Goal: Task Accomplishment & Management: Complete application form

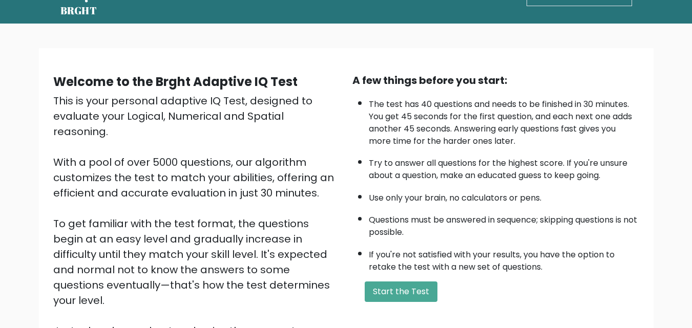
scroll to position [102, 0]
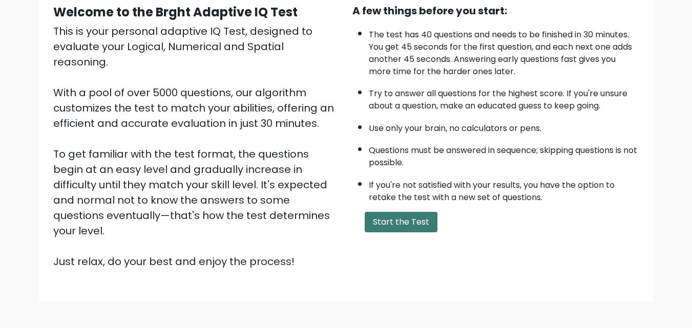
click at [413, 223] on button "Start the Test" at bounding box center [401, 222] width 73 height 20
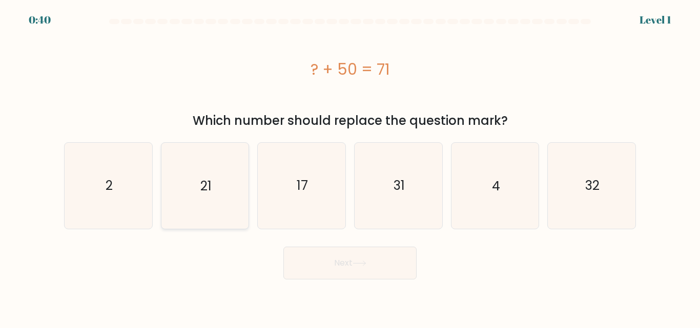
click at [212, 199] on icon "21" at bounding box center [205, 186] width 86 height 86
click at [350, 167] on input "b. 21" at bounding box center [350, 165] width 1 height 3
radio input "true"
click at [344, 258] on button "Next" at bounding box center [349, 263] width 133 height 33
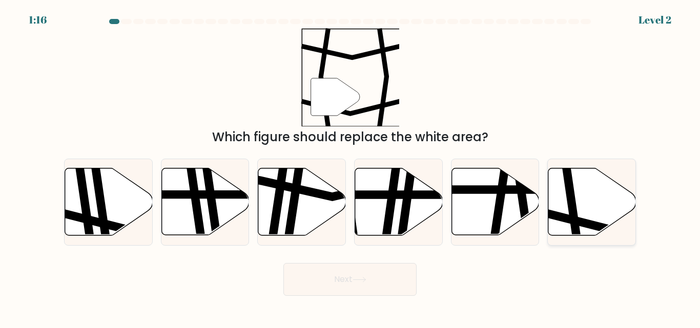
click at [581, 214] on icon at bounding box center [592, 202] width 88 height 67
click at [350, 167] on input "f." at bounding box center [350, 165] width 1 height 3
radio input "true"
click at [342, 287] on button "Next" at bounding box center [349, 279] width 133 height 33
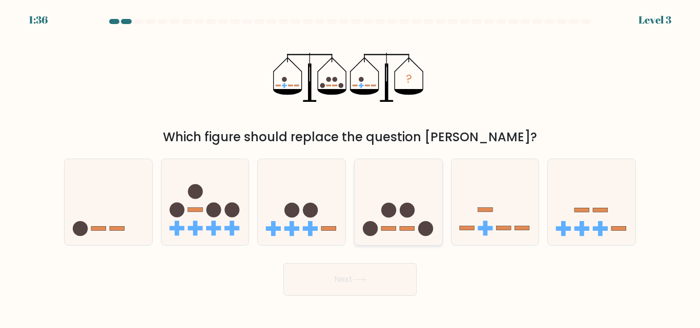
click at [405, 197] on icon at bounding box center [399, 202] width 88 height 72
click at [350, 167] on input "d." at bounding box center [350, 165] width 1 height 3
radio input "true"
click at [376, 282] on button "Next" at bounding box center [349, 279] width 133 height 33
click at [358, 281] on icon at bounding box center [359, 280] width 14 height 6
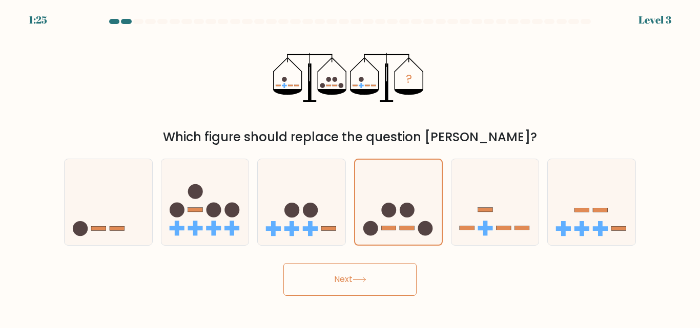
click at [337, 282] on button "Next" at bounding box center [349, 279] width 133 height 33
click at [363, 278] on icon at bounding box center [359, 280] width 14 height 6
click at [213, 213] on circle at bounding box center [213, 210] width 15 height 15
click at [350, 167] on input "b." at bounding box center [350, 165] width 1 height 3
radio input "true"
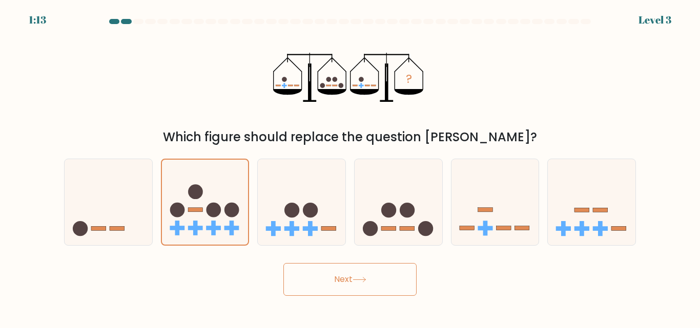
click at [349, 282] on button "Next" at bounding box center [349, 279] width 133 height 33
click at [397, 219] on icon at bounding box center [399, 202] width 88 height 72
click at [350, 167] on input "d." at bounding box center [350, 165] width 1 height 3
radio input "true"
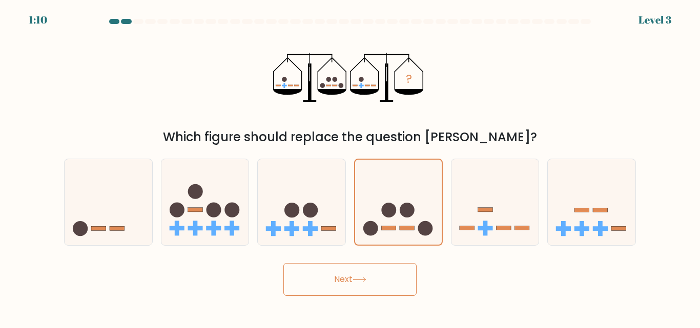
click at [364, 289] on button "Next" at bounding box center [349, 279] width 133 height 33
click at [366, 288] on button "Next" at bounding box center [349, 279] width 133 height 33
click at [366, 286] on button "Next" at bounding box center [349, 279] width 133 height 33
click at [364, 279] on icon at bounding box center [359, 280] width 14 height 6
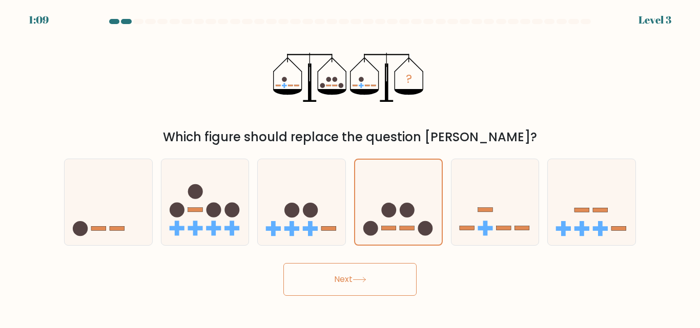
click at [360, 278] on icon at bounding box center [359, 280] width 14 height 6
click at [358, 275] on button "Next" at bounding box center [349, 279] width 133 height 33
click at [376, 279] on button "Next" at bounding box center [349, 279] width 133 height 33
click at [372, 285] on button "Next" at bounding box center [349, 279] width 133 height 33
click at [366, 282] on icon at bounding box center [359, 280] width 14 height 6
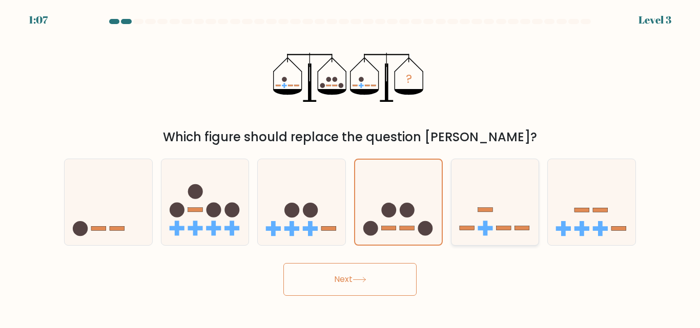
click at [472, 235] on icon at bounding box center [495, 202] width 88 height 72
click at [350, 167] on input "e." at bounding box center [350, 165] width 1 height 3
radio input "true"
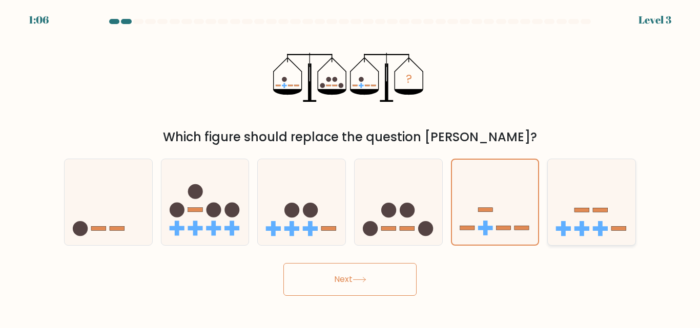
click at [615, 224] on icon at bounding box center [592, 202] width 88 height 72
click at [350, 167] on input "f." at bounding box center [350, 165] width 1 height 3
radio input "true"
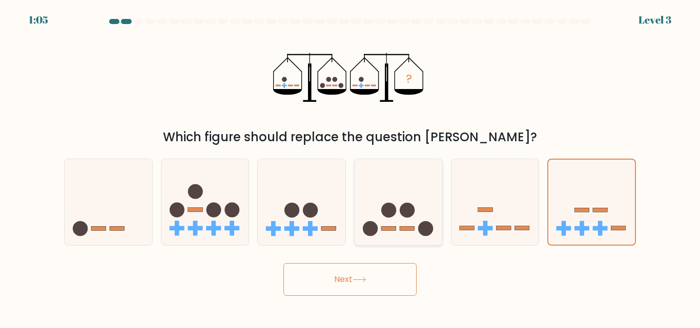
click at [393, 206] on circle at bounding box center [388, 210] width 15 height 15
click at [350, 167] on input "d." at bounding box center [350, 165] width 1 height 3
radio input "true"
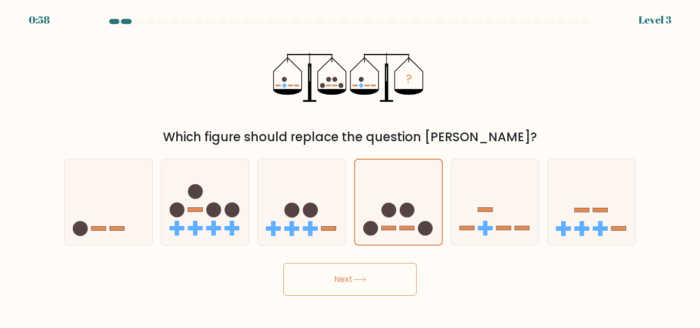
click at [353, 285] on button "Next" at bounding box center [349, 279] width 133 height 33
click at [361, 281] on icon at bounding box center [359, 280] width 14 height 6
click at [361, 280] on icon at bounding box center [359, 280] width 14 height 6
click at [362, 279] on icon at bounding box center [359, 280] width 14 height 6
click at [362, 278] on icon at bounding box center [359, 280] width 14 height 6
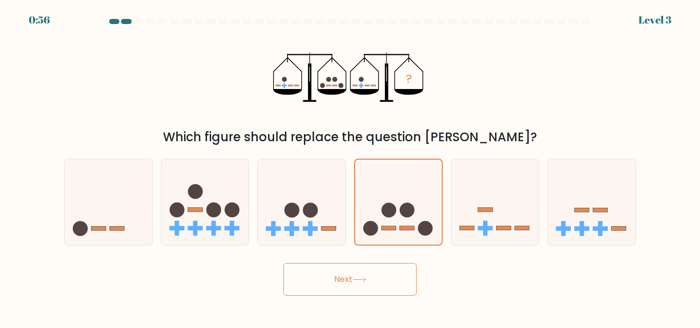
click at [362, 278] on icon at bounding box center [359, 280] width 14 height 6
click at [362, 277] on icon at bounding box center [359, 280] width 14 height 6
click at [362, 276] on button "Next" at bounding box center [349, 279] width 133 height 33
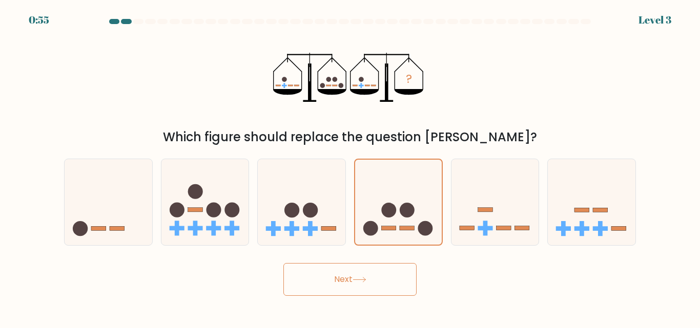
click at [361, 275] on button "Next" at bounding box center [349, 279] width 133 height 33
click at [360, 275] on button "Next" at bounding box center [349, 279] width 133 height 33
click at [359, 275] on button "Next" at bounding box center [349, 279] width 133 height 33
click at [359, 276] on button "Next" at bounding box center [349, 279] width 133 height 33
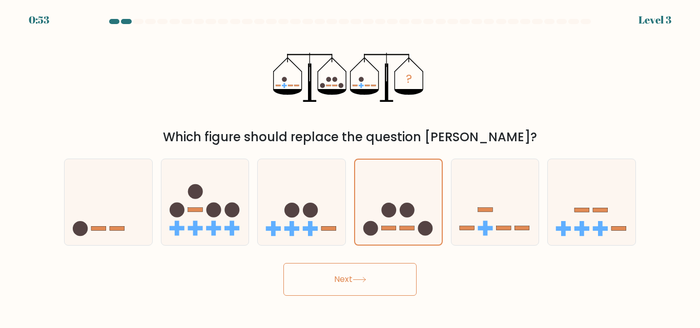
click at [359, 276] on button "Next" at bounding box center [349, 279] width 133 height 33
click at [359, 275] on button "Next" at bounding box center [349, 279] width 133 height 33
click at [359, 276] on button "Next" at bounding box center [349, 279] width 133 height 33
click at [359, 275] on button "Next" at bounding box center [349, 279] width 133 height 33
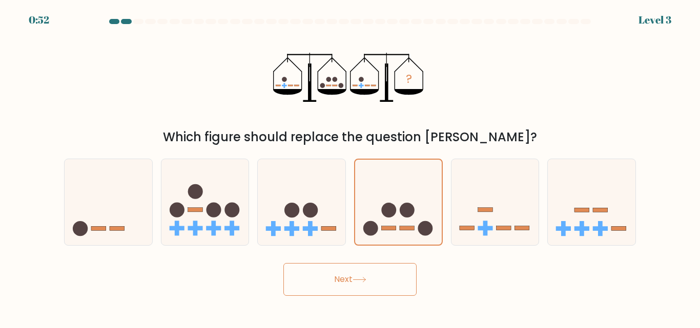
click at [360, 276] on button "Next" at bounding box center [349, 279] width 133 height 33
click at [362, 274] on button "Next" at bounding box center [349, 279] width 133 height 33
drag, startPoint x: 106, startPoint y: 18, endPoint x: 112, endPoint y: 22, distance: 7.4
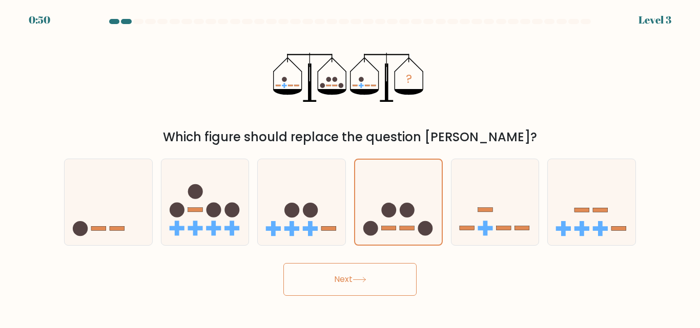
click at [107, 19] on body "0:50 Level 3" at bounding box center [350, 164] width 700 height 328
click at [138, 52] on div "? Which figure should replace the question mark?" at bounding box center [350, 87] width 584 height 118
click at [380, 284] on button "Next" at bounding box center [349, 279] width 133 height 33
click at [375, 283] on button "Next" at bounding box center [349, 279] width 133 height 33
click at [373, 282] on button "Next" at bounding box center [349, 279] width 133 height 33
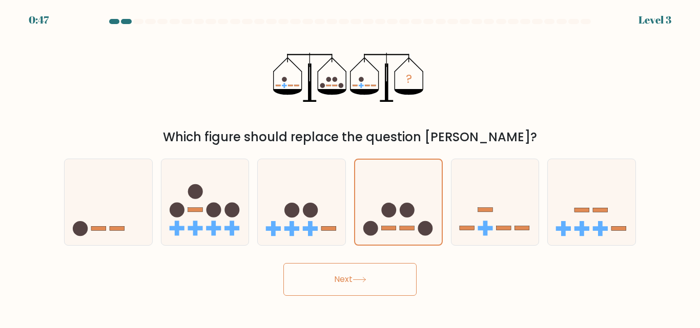
click at [372, 282] on button "Next" at bounding box center [349, 279] width 133 height 33
click at [366, 276] on button "Next" at bounding box center [349, 279] width 133 height 33
click at [496, 216] on icon at bounding box center [495, 202] width 88 height 72
click at [350, 167] on input "e." at bounding box center [350, 165] width 1 height 3
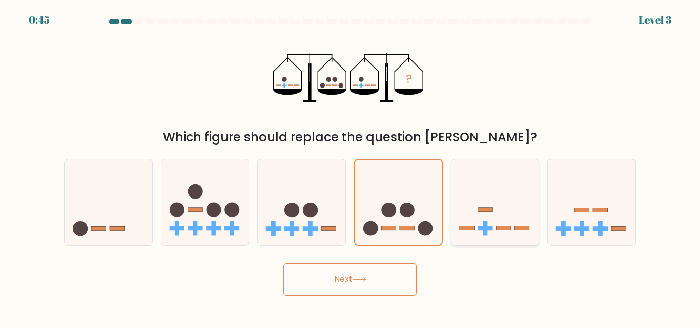
radio input "true"
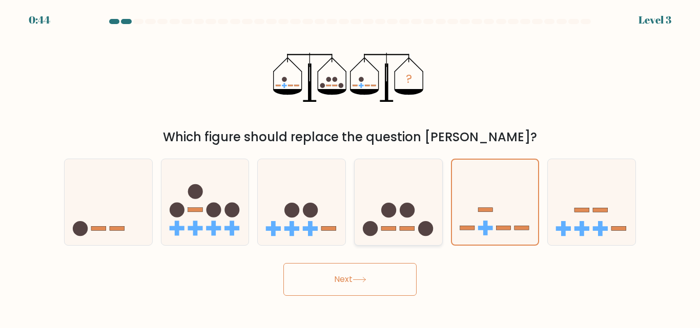
drag, startPoint x: 383, startPoint y: 230, endPoint x: 390, endPoint y: 230, distance: 7.7
click at [383, 230] on rect at bounding box center [388, 228] width 15 height 4
click at [350, 167] on input "d." at bounding box center [350, 165] width 1 height 3
radio input "true"
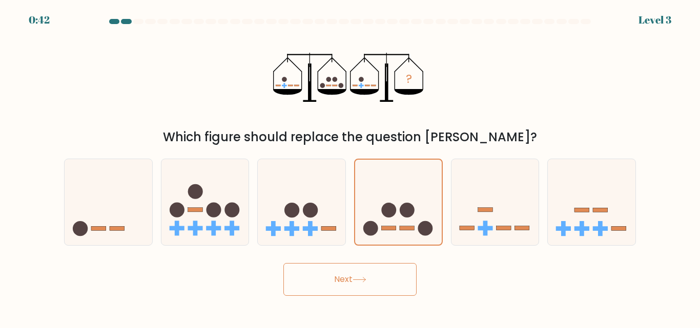
click at [356, 277] on button "Next" at bounding box center [349, 279] width 133 height 33
click at [339, 295] on button "Next" at bounding box center [349, 279] width 133 height 33
click at [340, 291] on button "Next" at bounding box center [349, 279] width 133 height 33
click at [339, 291] on button "Next" at bounding box center [349, 279] width 133 height 33
click at [338, 288] on button "Next" at bounding box center [349, 279] width 133 height 33
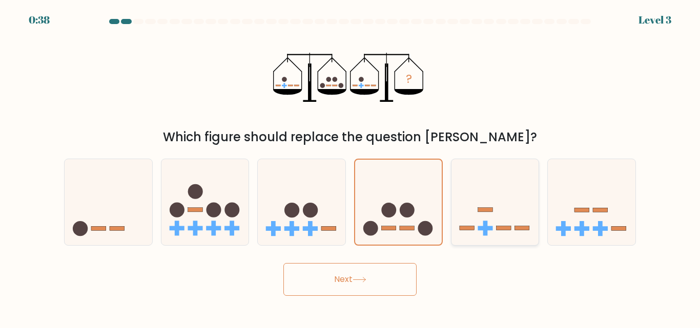
click at [515, 214] on icon at bounding box center [495, 202] width 88 height 72
click at [350, 167] on input "e." at bounding box center [350, 165] width 1 height 3
radio input "true"
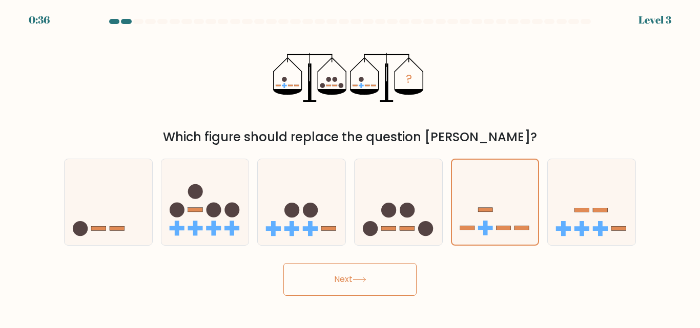
click at [372, 279] on button "Next" at bounding box center [349, 279] width 133 height 33
click at [584, 211] on rect at bounding box center [581, 211] width 15 height 4
click at [350, 167] on input "f." at bounding box center [350, 165] width 1 height 3
radio input "true"
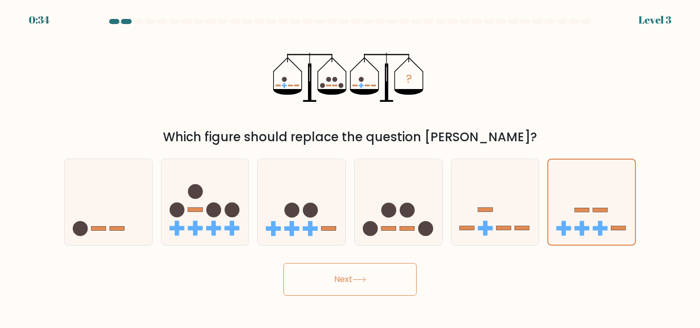
click at [381, 280] on button "Next" at bounding box center [349, 279] width 133 height 33
click at [281, 212] on icon at bounding box center [302, 202] width 88 height 72
click at [350, 167] on input "c." at bounding box center [350, 165] width 1 height 3
radio input "true"
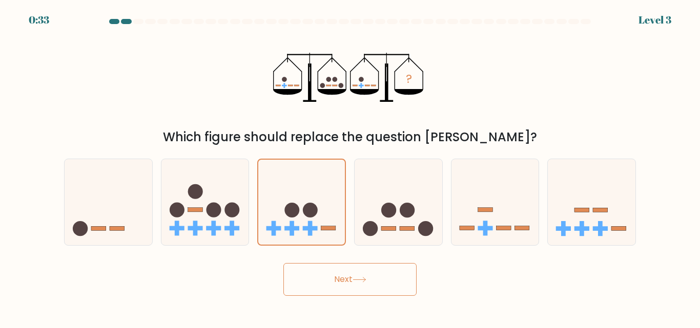
click at [348, 276] on button "Next" at bounding box center [349, 279] width 133 height 33
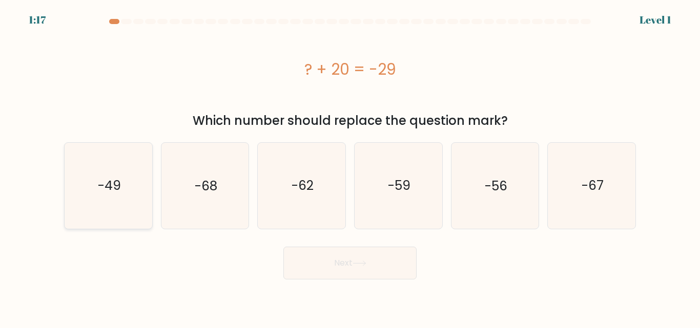
click at [114, 197] on icon "-49" at bounding box center [109, 186] width 86 height 86
click at [350, 167] on input "a. -49" at bounding box center [350, 165] width 1 height 3
radio input "true"
click at [331, 258] on button "Next" at bounding box center [349, 263] width 133 height 33
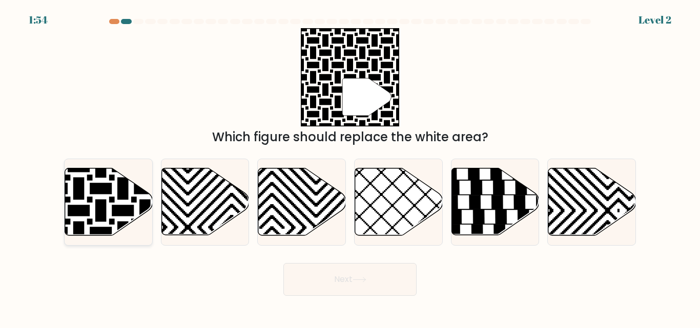
click at [112, 200] on icon at bounding box center [79, 167] width 176 height 176
click at [350, 167] on input "a." at bounding box center [350, 165] width 1 height 3
radio input "true"
click at [364, 283] on button "Next" at bounding box center [349, 279] width 133 height 33
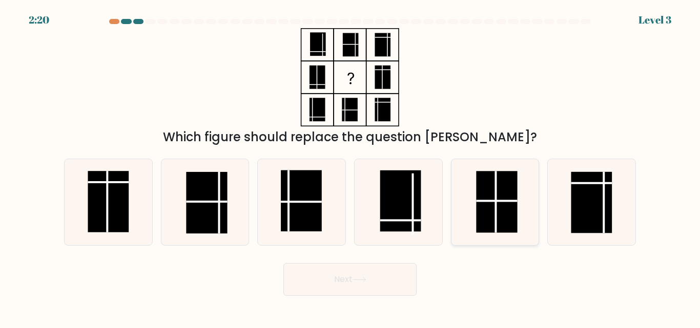
click at [495, 201] on line at bounding box center [496, 201] width 41 height 0
click at [350, 167] on input "e." at bounding box center [350, 165] width 1 height 3
radio input "true"
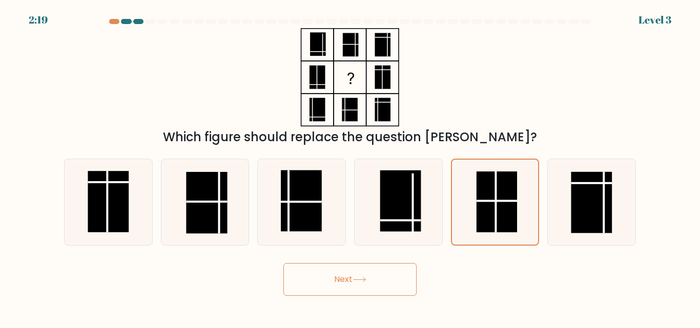
click at [371, 265] on button "Next" at bounding box center [349, 279] width 133 height 33
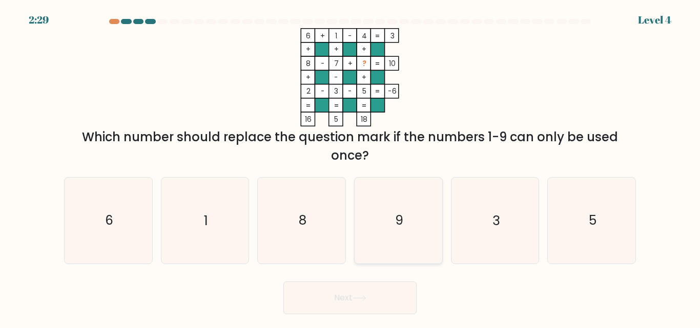
click at [407, 228] on icon "9" at bounding box center [399, 221] width 86 height 86
click at [350, 167] on input "d. 9" at bounding box center [350, 165] width 1 height 3
radio input "true"
click at [360, 298] on icon at bounding box center [359, 298] width 12 height 5
click at [387, 301] on button "Next" at bounding box center [349, 298] width 133 height 33
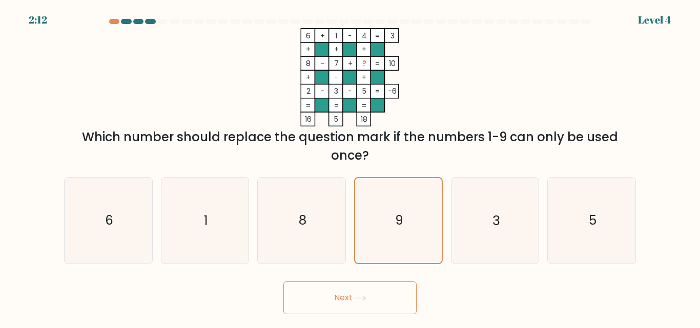
click at [386, 300] on button "Next" at bounding box center [349, 298] width 133 height 33
click at [381, 300] on button "Next" at bounding box center [349, 298] width 133 height 33
click at [380, 299] on button "Next" at bounding box center [349, 298] width 133 height 33
click at [397, 230] on text "9" at bounding box center [399, 221] width 8 height 18
click at [350, 167] on input "d. 9" at bounding box center [350, 165] width 1 height 3
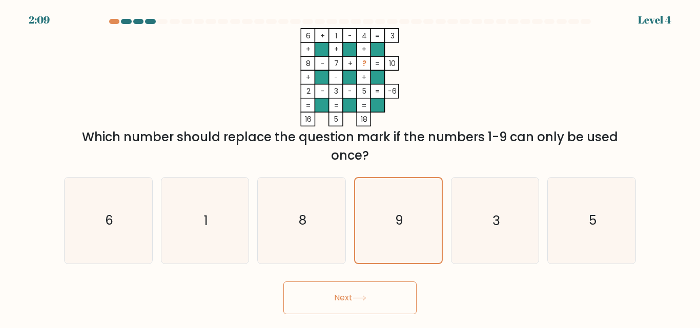
click at [368, 302] on button "Next" at bounding box center [349, 298] width 133 height 33
click at [392, 209] on icon "9" at bounding box center [398, 220] width 85 height 85
click at [350, 167] on input "d. 9" at bounding box center [350, 165] width 1 height 3
click at [362, 285] on button "Next" at bounding box center [349, 298] width 133 height 33
click at [355, 298] on button "Next" at bounding box center [349, 298] width 133 height 33
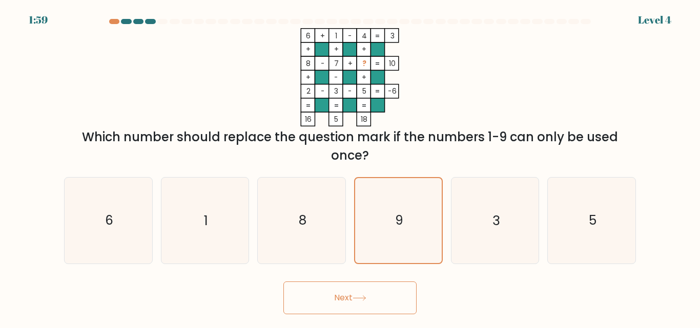
click at [355, 298] on icon at bounding box center [359, 299] width 14 height 6
click at [353, 297] on button "Next" at bounding box center [349, 298] width 133 height 33
click at [353, 296] on button "Next" at bounding box center [349, 298] width 133 height 33
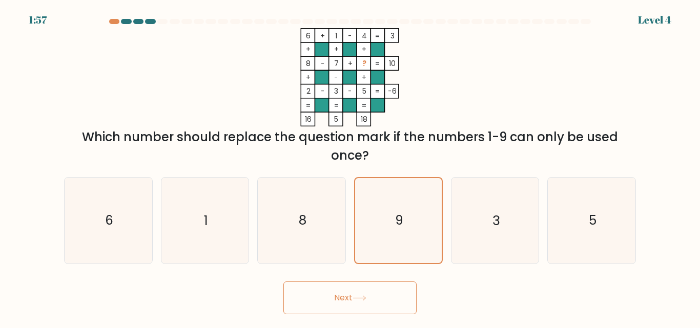
click at [353, 295] on button "Next" at bounding box center [349, 298] width 133 height 33
click at [353, 294] on button "Next" at bounding box center [349, 298] width 133 height 33
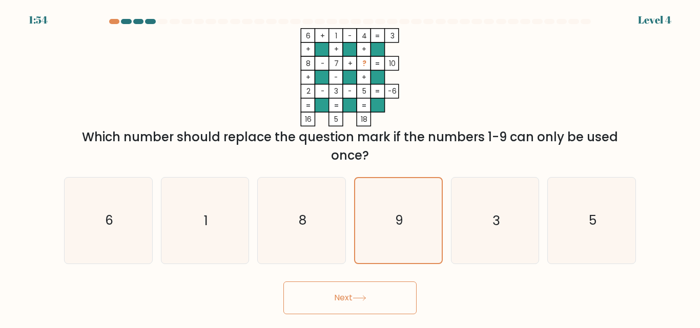
click at [359, 298] on icon at bounding box center [359, 299] width 14 height 6
click at [352, 297] on button "Next" at bounding box center [349, 298] width 133 height 33
click at [353, 297] on button "Next" at bounding box center [349, 298] width 133 height 33
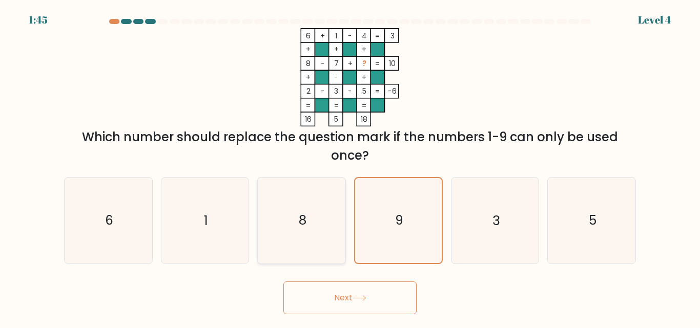
click at [336, 259] on icon "8" at bounding box center [302, 221] width 86 height 86
click at [350, 167] on input "c. 8" at bounding box center [350, 165] width 1 height 3
radio input "true"
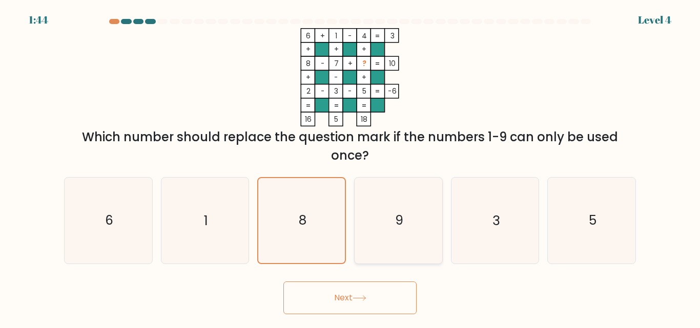
click at [408, 251] on icon "9" at bounding box center [399, 221] width 86 height 86
click at [350, 167] on input "d. 9" at bounding box center [350, 165] width 1 height 3
radio input "true"
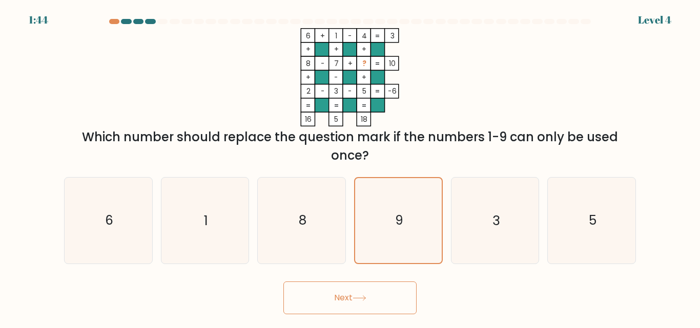
click at [378, 289] on button "Next" at bounding box center [349, 298] width 133 height 33
click at [359, 302] on button "Next" at bounding box center [349, 298] width 133 height 33
click at [366, 292] on button "Next" at bounding box center [349, 298] width 133 height 33
click at [413, 228] on icon "9" at bounding box center [398, 220] width 85 height 85
click at [350, 167] on input "d. 9" at bounding box center [350, 165] width 1 height 3
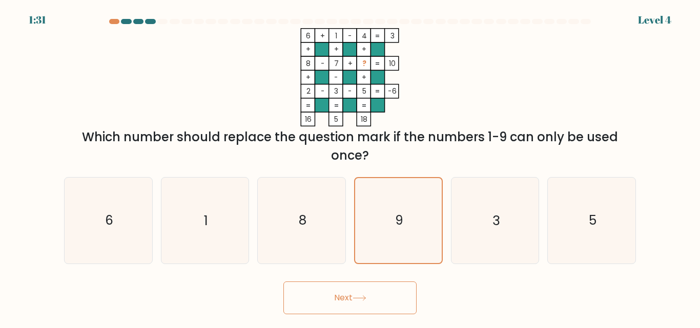
click at [385, 305] on button "Next" at bounding box center [349, 298] width 133 height 33
click at [387, 221] on icon "9" at bounding box center [398, 220] width 85 height 85
click at [350, 167] on input "d. 9" at bounding box center [350, 165] width 1 height 3
click at [372, 301] on button "Next" at bounding box center [349, 298] width 133 height 33
click at [407, 240] on icon "9" at bounding box center [398, 220] width 85 height 85
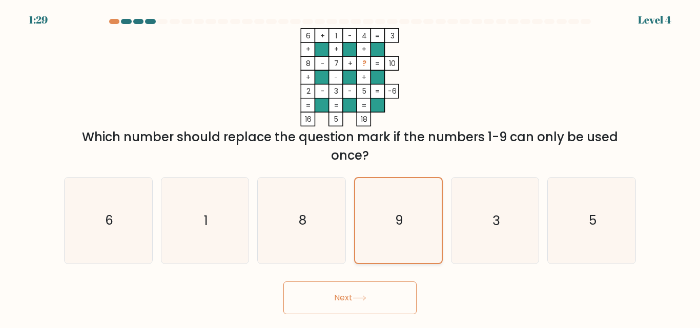
click at [350, 167] on input "d. 9" at bounding box center [350, 165] width 1 height 3
click at [370, 304] on button "Next" at bounding box center [349, 298] width 133 height 33
drag, startPoint x: 381, startPoint y: 305, endPoint x: 401, endPoint y: 277, distance: 34.5
click at [381, 303] on button "Next" at bounding box center [349, 298] width 133 height 33
click at [363, 308] on button "Next" at bounding box center [349, 298] width 133 height 33
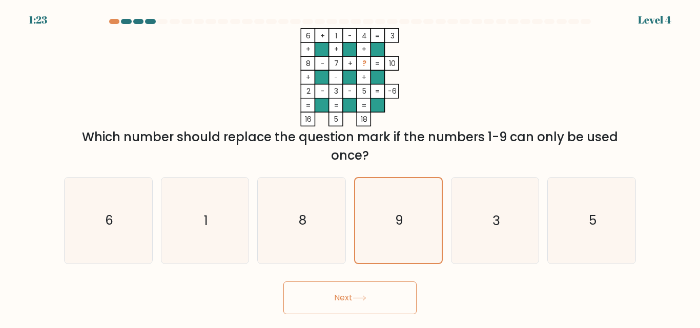
click at [154, 20] on div at bounding box center [150, 21] width 10 height 5
click at [226, 26] on div at bounding box center [350, 23] width 584 height 9
drag, startPoint x: 642, startPoint y: 17, endPoint x: 658, endPoint y: 25, distance: 17.2
click at [645, 17] on div "Level 4" at bounding box center [654, 19] width 33 height 15
click at [658, 23] on form at bounding box center [350, 167] width 700 height 296
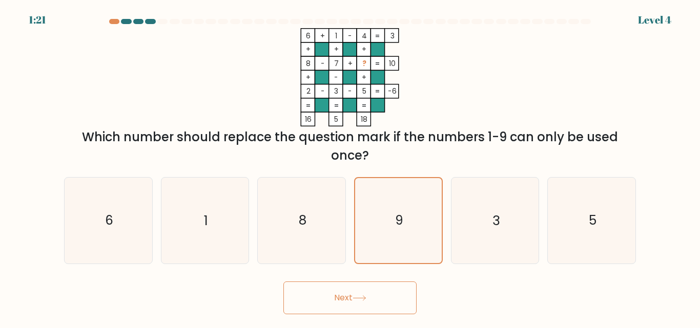
click at [658, 23] on form at bounding box center [350, 167] width 700 height 296
click at [472, 155] on div "Which number should replace the question mark if the numbers 1-9 can only be us…" at bounding box center [349, 146] width 559 height 37
click at [358, 311] on button "Next" at bounding box center [349, 298] width 133 height 33
click at [358, 307] on button "Next" at bounding box center [349, 298] width 133 height 33
click at [357, 306] on button "Next" at bounding box center [349, 298] width 133 height 33
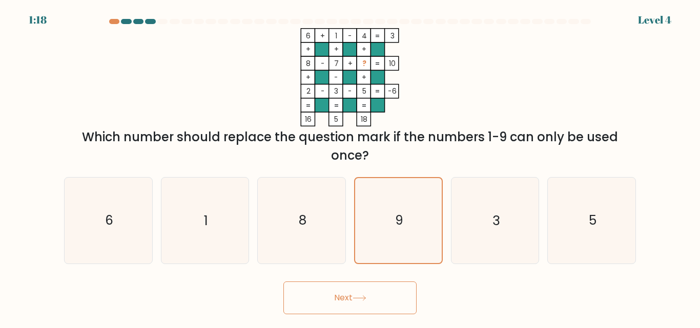
drag, startPoint x: 356, startPoint y: 304, endPoint x: 352, endPoint y: 300, distance: 5.4
click at [355, 304] on button "Next" at bounding box center [349, 298] width 133 height 33
click at [341, 282] on button "Next" at bounding box center [349, 298] width 133 height 33
click at [353, 307] on button "Next" at bounding box center [349, 298] width 133 height 33
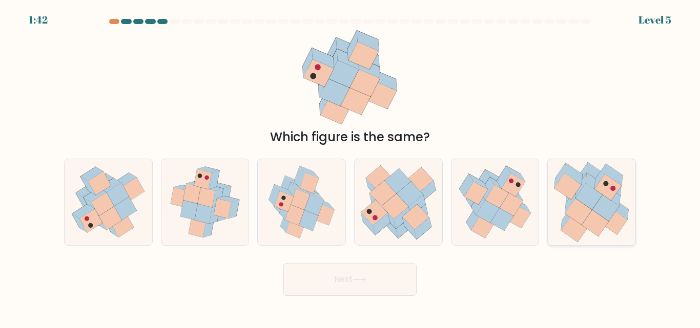
click at [595, 214] on icon at bounding box center [595, 224] width 27 height 27
click at [350, 167] on input "f." at bounding box center [350, 165] width 1 height 3
radio input "true"
click at [339, 284] on button "Next" at bounding box center [349, 279] width 133 height 33
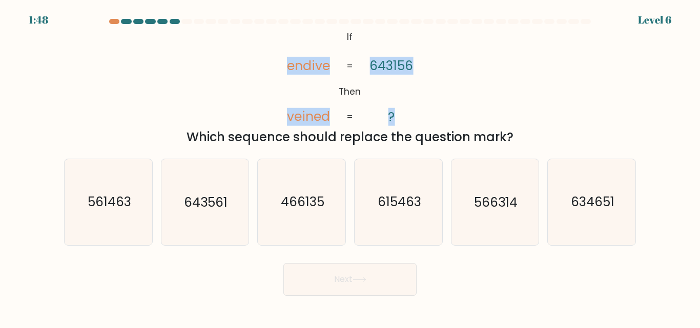
drag, startPoint x: 289, startPoint y: 66, endPoint x: 402, endPoint y: 112, distance: 122.0
click at [402, 112] on icon "@import url('https://fonts.googleapis.com/css?family=Abril+Fatface:400,100,100i…" at bounding box center [350, 77] width 160 height 98
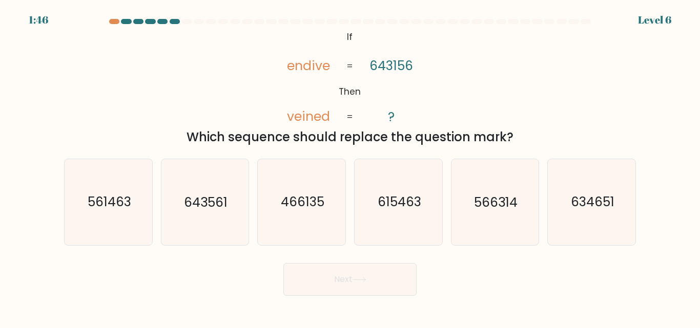
click at [315, 22] on div at bounding box center [320, 21] width 10 height 5
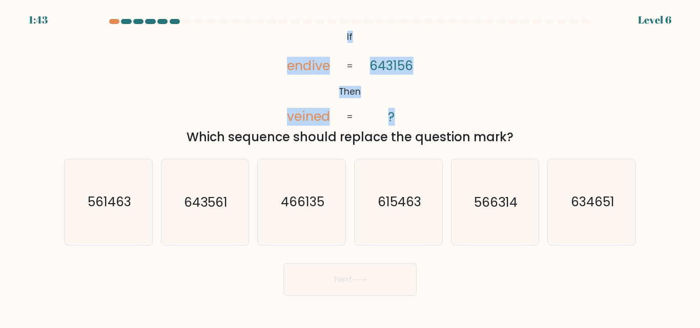
drag, startPoint x: 321, startPoint y: 26, endPoint x: 394, endPoint y: 123, distance: 121.8
click at [394, 123] on form "If ?" at bounding box center [350, 157] width 700 height 277
copy form "@import url('https://fonts.googleapis.com/css?family=Abril+Fatface:400,100,100i…"
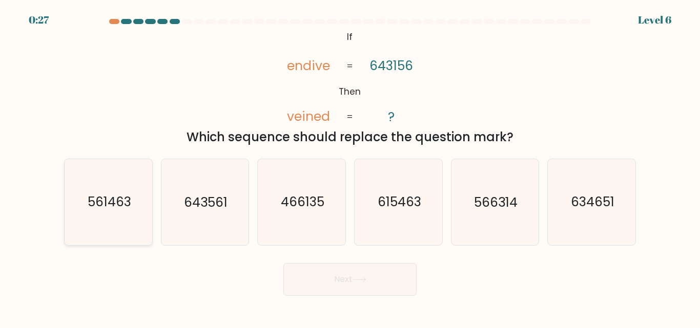
click at [115, 214] on icon "561463" at bounding box center [109, 202] width 86 height 86
click at [350, 167] on input "a. 561463" at bounding box center [350, 165] width 1 height 3
radio input "true"
click at [355, 287] on button "Next" at bounding box center [349, 279] width 133 height 33
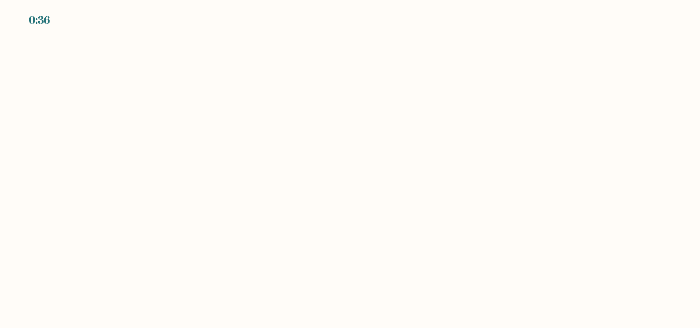
click at [306, 159] on body "0:36" at bounding box center [350, 164] width 700 height 328
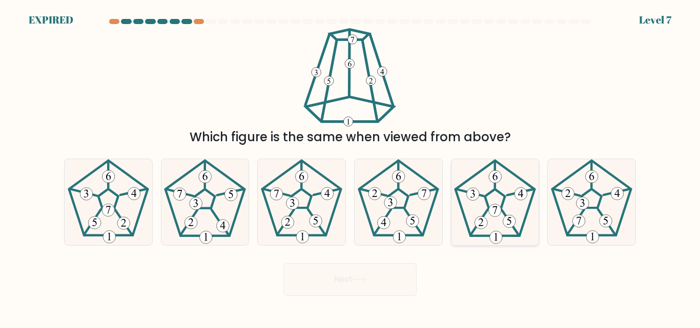
click at [498, 212] on 180 at bounding box center [495, 210] width 13 height 13
click at [350, 167] on input "e." at bounding box center [350, 165] width 1 height 3
radio input "true"
drag, startPoint x: 441, startPoint y: 71, endPoint x: 445, endPoint y: 24, distance: 46.8
click at [445, 35] on div "Which figure is the same when viewed from above?" at bounding box center [350, 87] width 584 height 118
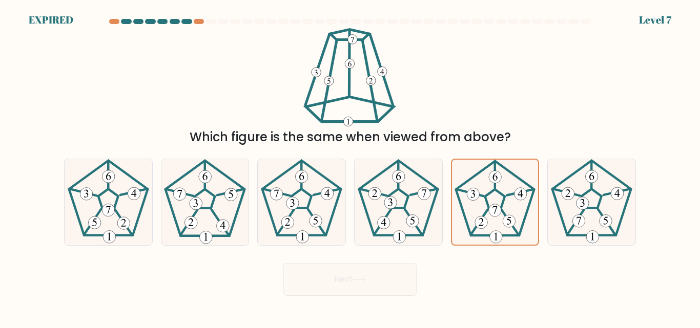
click at [456, 52] on div "Which figure is the same when viewed from above?" at bounding box center [350, 87] width 584 height 118
click at [461, 56] on div "Which figure is the same when viewed from above?" at bounding box center [350, 87] width 584 height 118
click at [398, 211] on icon at bounding box center [399, 202] width 86 height 86
click at [350, 167] on input "d." at bounding box center [350, 165] width 1 height 3
radio input "true"
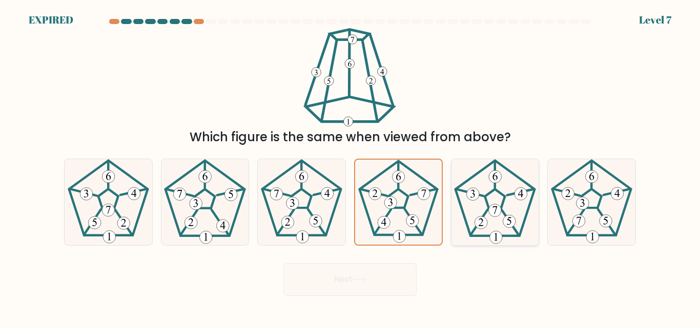
click at [475, 207] on icon at bounding box center [495, 202] width 86 height 86
click at [350, 167] on input "e." at bounding box center [350, 165] width 1 height 3
radio input "true"
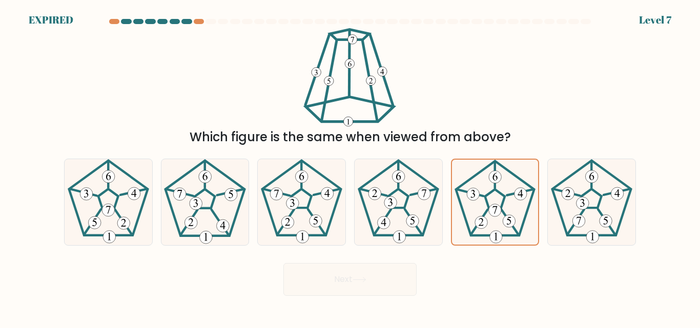
click at [657, 27] on form at bounding box center [350, 157] width 700 height 277
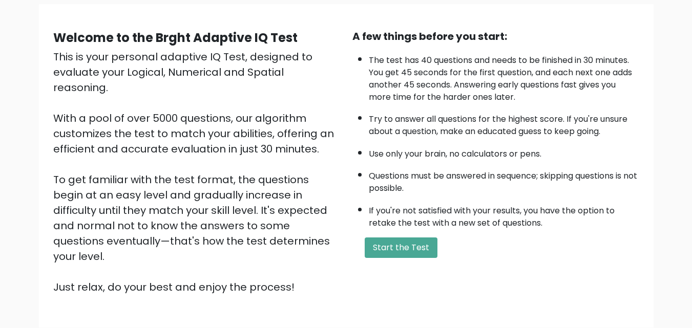
scroll to position [141, 0]
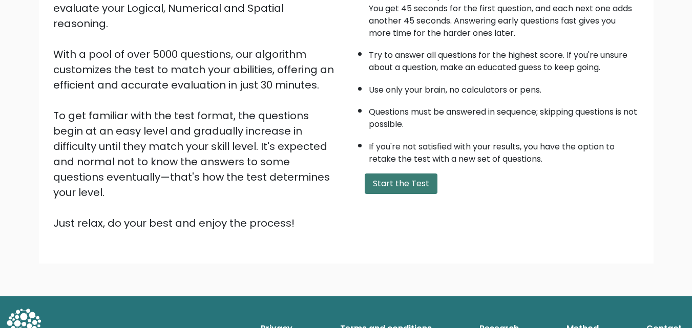
click at [421, 194] on button "Start the Test" at bounding box center [401, 184] width 73 height 20
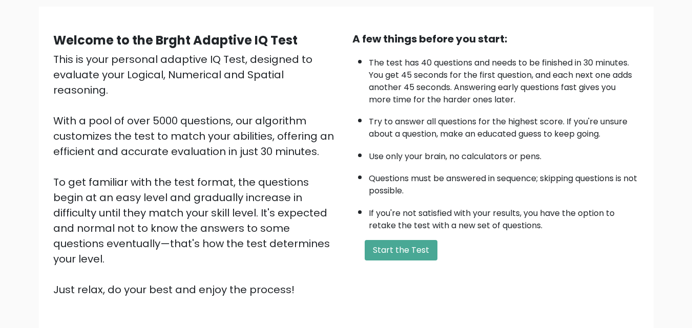
scroll to position [102, 0]
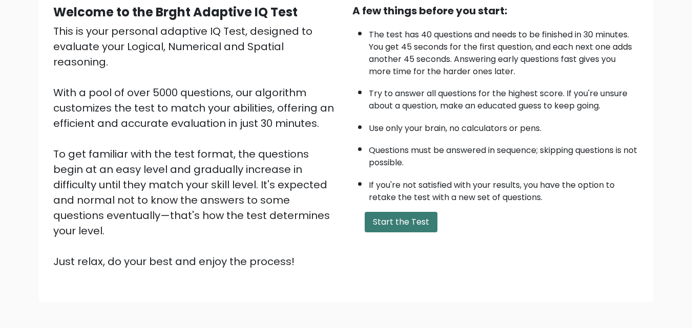
click at [402, 220] on button "Start the Test" at bounding box center [401, 222] width 73 height 20
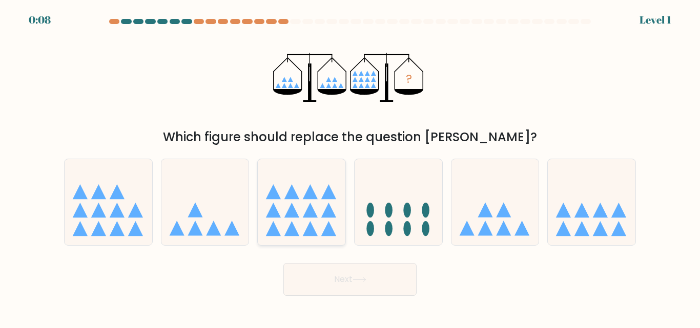
click at [307, 205] on icon at bounding box center [302, 202] width 88 height 72
click at [350, 167] on input "c." at bounding box center [350, 165] width 1 height 3
radio input "true"
click at [350, 283] on button "Next" at bounding box center [349, 279] width 133 height 33
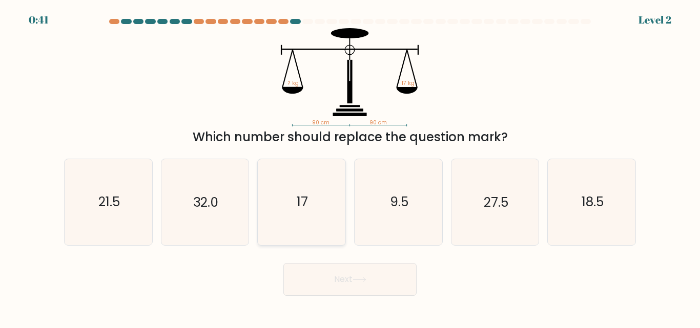
click at [295, 224] on icon "17" at bounding box center [302, 202] width 86 height 86
click at [350, 167] on input "c. 17" at bounding box center [350, 165] width 1 height 3
radio input "true"
click at [364, 280] on icon at bounding box center [359, 280] width 12 height 5
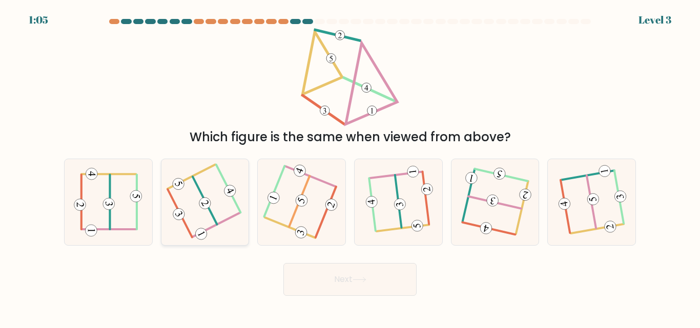
click at [213, 215] on 208 at bounding box center [205, 201] width 25 height 48
click at [350, 167] on input "b." at bounding box center [350, 165] width 1 height 3
radio input "true"
click at [312, 275] on button "Next" at bounding box center [349, 279] width 133 height 33
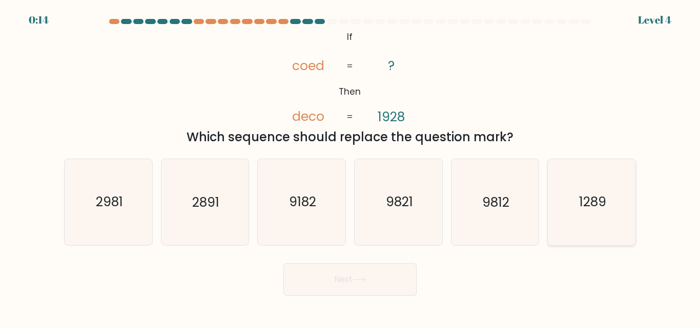
click at [595, 218] on icon "1289" at bounding box center [592, 202] width 86 height 86
click at [350, 167] on input "f. 1289" at bounding box center [350, 165] width 1 height 3
radio input "true"
click at [359, 281] on icon at bounding box center [359, 280] width 14 height 6
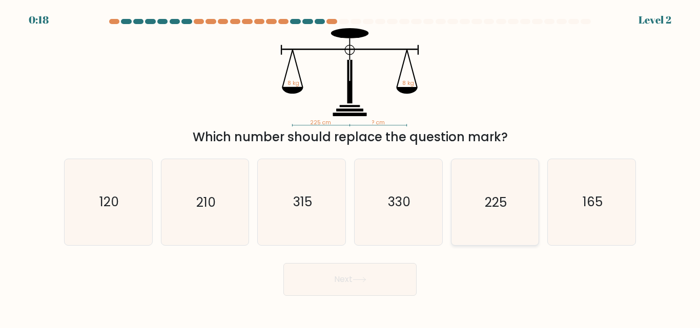
click at [477, 216] on icon "225" at bounding box center [495, 202] width 86 height 86
click at [350, 167] on input "e. 225" at bounding box center [350, 165] width 1 height 3
radio input "true"
click at [341, 281] on button "Next" at bounding box center [349, 279] width 133 height 33
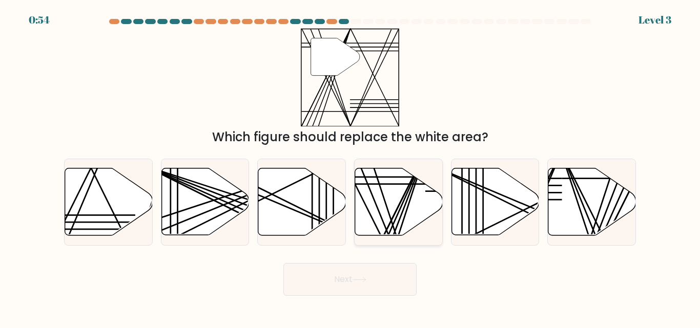
click at [383, 207] on icon at bounding box center [399, 202] width 88 height 67
click at [350, 167] on input "d." at bounding box center [350, 165] width 1 height 3
radio input "true"
click at [340, 279] on button "Next" at bounding box center [349, 279] width 133 height 33
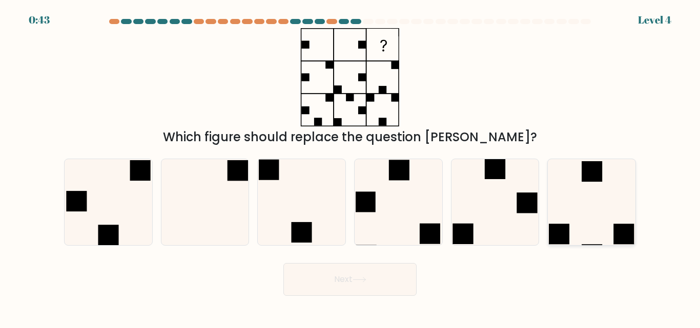
click at [614, 225] on rect at bounding box center [623, 234] width 20 height 20
click at [350, 167] on input "f." at bounding box center [350, 165] width 1 height 3
radio input "true"
click at [340, 284] on button "Next" at bounding box center [349, 279] width 133 height 33
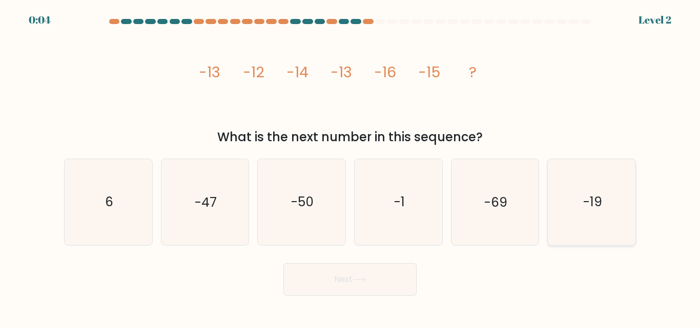
click at [555, 224] on icon "-19" at bounding box center [592, 202] width 86 height 86
click at [350, 167] on input "f. -19" at bounding box center [350, 165] width 1 height 3
radio input "true"
click at [370, 279] on button "Next" at bounding box center [349, 279] width 133 height 33
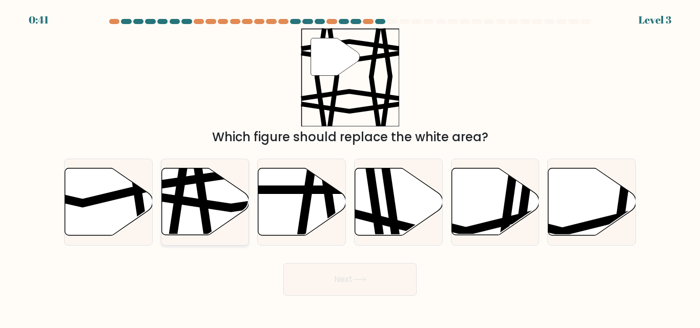
drag, startPoint x: 188, startPoint y: 204, endPoint x: 215, endPoint y: 223, distance: 33.4
click at [188, 204] on icon at bounding box center [232, 201] width 176 height 13
click at [350, 167] on input "b." at bounding box center [350, 165] width 1 height 3
radio input "true"
click at [320, 286] on button "Next" at bounding box center [349, 279] width 133 height 33
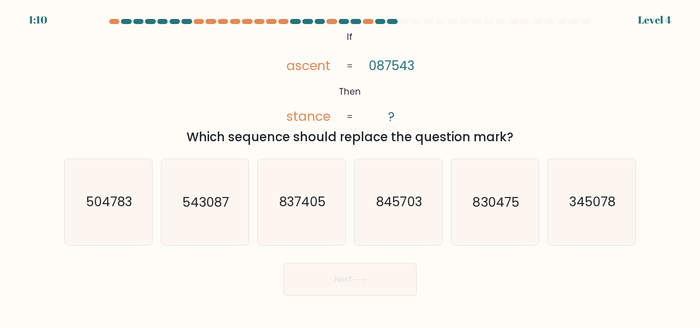
drag, startPoint x: 189, startPoint y: 137, endPoint x: 516, endPoint y: 133, distance: 327.4
click at [516, 133] on div "Which sequence should replace the question mark?" at bounding box center [349, 137] width 559 height 18
copy div "Which sequence should replace the question mark?"
click at [494, 218] on icon "830475" at bounding box center [495, 202] width 86 height 86
click at [350, 167] on input "e. 830475" at bounding box center [350, 165] width 1 height 3
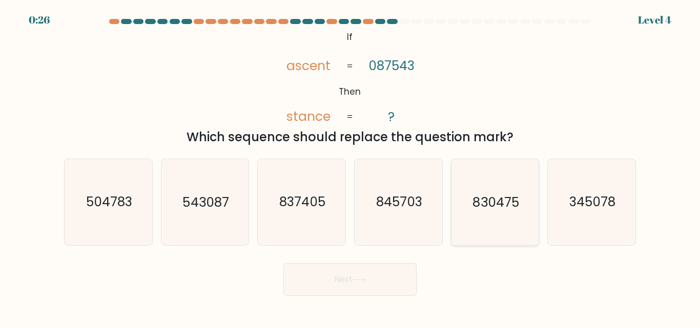
radio input "true"
click at [371, 289] on button "Next" at bounding box center [349, 279] width 133 height 33
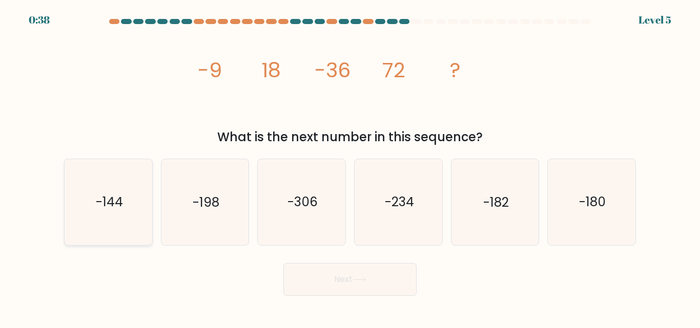
click at [118, 213] on icon "-144" at bounding box center [109, 202] width 86 height 86
click at [350, 167] on input "a. -144" at bounding box center [350, 165] width 1 height 3
radio input "true"
click at [324, 284] on button "Next" at bounding box center [349, 279] width 133 height 33
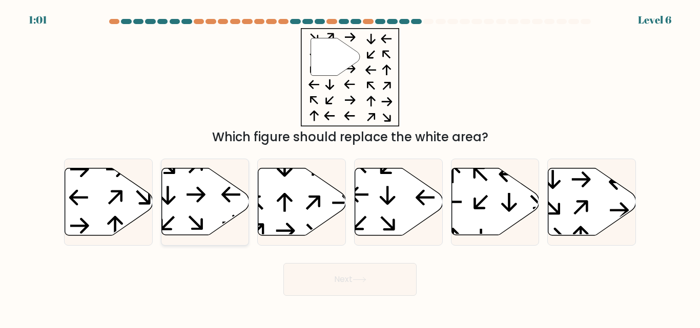
click at [189, 203] on icon at bounding box center [205, 202] width 88 height 67
click at [350, 167] on input "b." at bounding box center [350, 165] width 1 height 3
radio input "true"
click at [351, 287] on button "Next" at bounding box center [349, 279] width 133 height 33
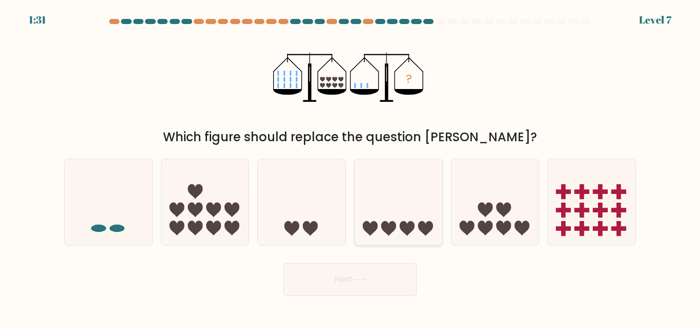
click at [412, 211] on icon at bounding box center [399, 202] width 88 height 72
click at [350, 167] on input "d." at bounding box center [350, 165] width 1 height 3
radio input "true"
click at [315, 212] on icon at bounding box center [302, 202] width 88 height 72
click at [350, 167] on input "c." at bounding box center [350, 165] width 1 height 3
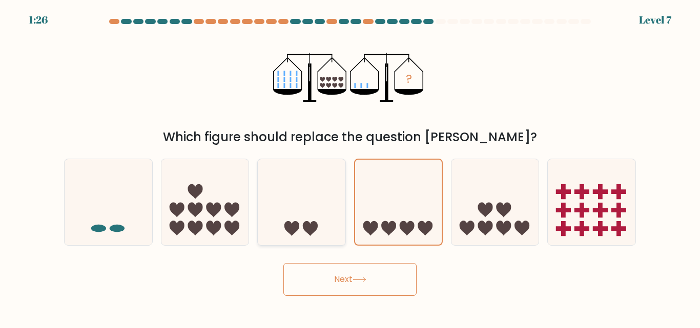
radio input "true"
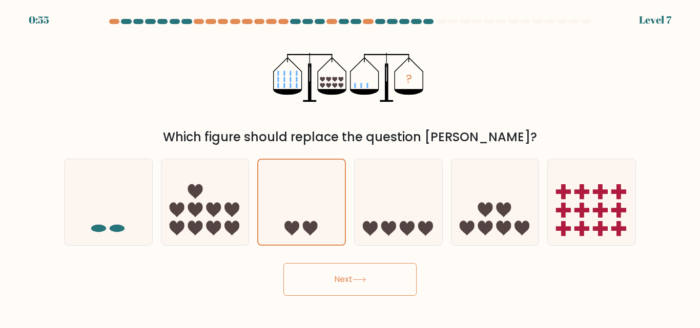
click at [359, 289] on button "Next" at bounding box center [349, 279] width 133 height 33
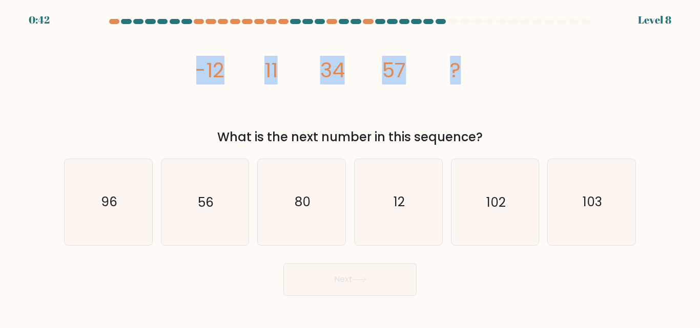
drag, startPoint x: 196, startPoint y: 67, endPoint x: 471, endPoint y: 60, distance: 275.2
click at [471, 60] on icon "image/svg+xml -12 11 34 57 ?" at bounding box center [349, 77] width 307 height 98
drag, startPoint x: 133, startPoint y: 96, endPoint x: 161, endPoint y: 82, distance: 31.4
click at [134, 96] on div "image/svg+xml -12 11 34 57 ? What is the next number in this sequence?" at bounding box center [350, 87] width 584 height 118
click at [184, 60] on div "image/svg+xml -12 11 34 57 ? What is the next number in this sequence?" at bounding box center [350, 87] width 584 height 118
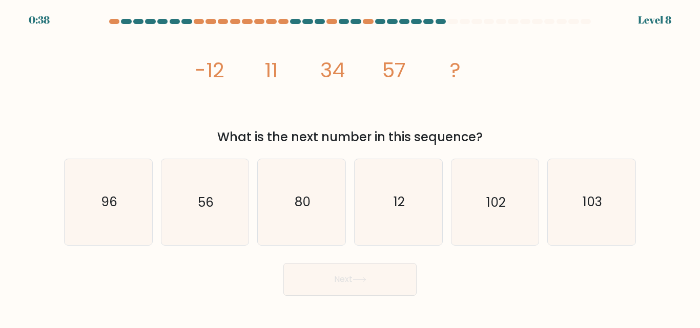
drag, startPoint x: 188, startPoint y: 63, endPoint x: 491, endPoint y: 141, distance: 313.2
click at [491, 141] on div "image/svg+xml -12 11 34 57 ? What is the next number in this sequence?" at bounding box center [350, 87] width 584 height 118
click at [160, 94] on div "image/svg+xml -12 11 34 57 ? What is the next number in this sequence?" at bounding box center [350, 87] width 584 height 118
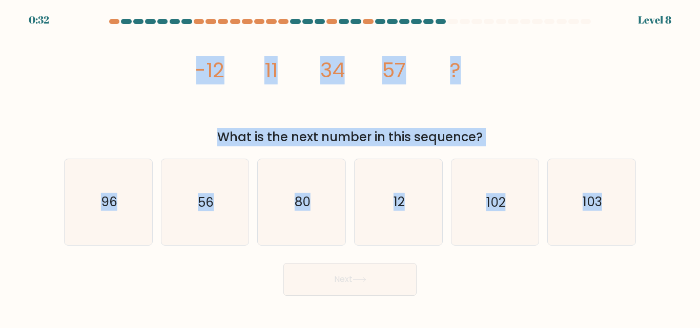
drag, startPoint x: 194, startPoint y: 57, endPoint x: 624, endPoint y: 262, distance: 476.9
click at [624, 262] on form at bounding box center [350, 157] width 700 height 277
click at [317, 219] on icon "80" at bounding box center [302, 202] width 86 height 86
click at [350, 167] on input "c. 80" at bounding box center [350, 165] width 1 height 3
radio input "true"
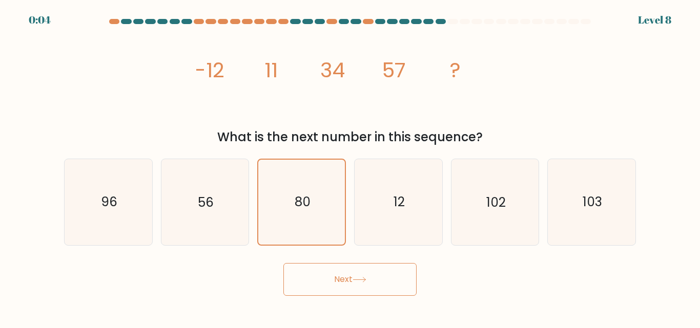
click at [337, 283] on button "Next" at bounding box center [349, 279] width 133 height 33
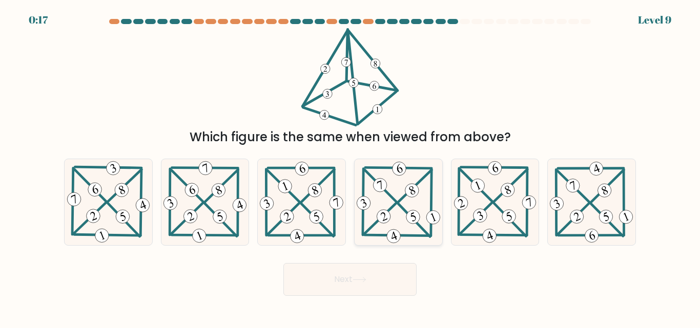
click at [403, 204] on icon at bounding box center [399, 203] width 88 height 86
click at [350, 167] on input "d." at bounding box center [350, 165] width 1 height 3
radio input "true"
click at [360, 273] on button "Next" at bounding box center [349, 279] width 133 height 33
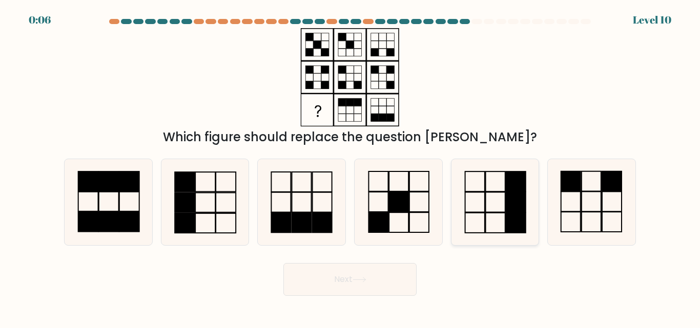
click at [506, 211] on rect at bounding box center [515, 203] width 19 height 20
click at [350, 167] on input "e." at bounding box center [350, 165] width 1 height 3
radio input "true"
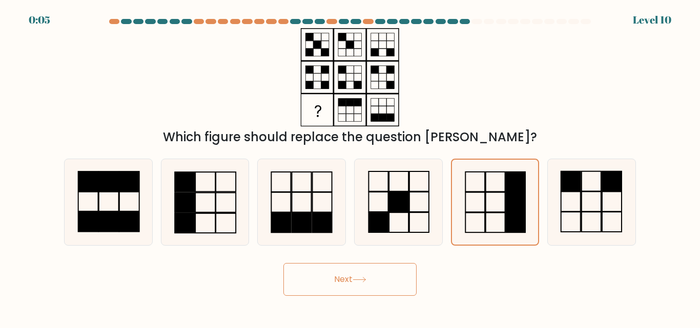
click at [364, 280] on icon at bounding box center [359, 280] width 14 height 6
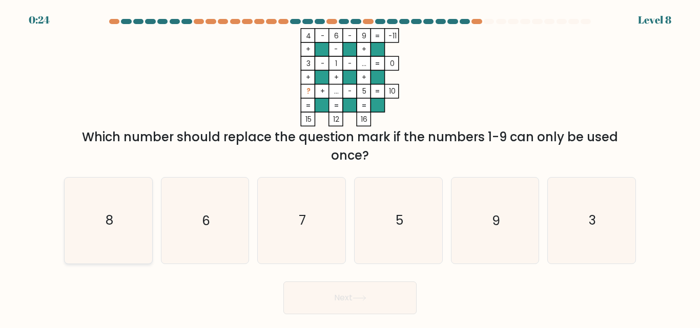
click at [114, 225] on icon "8" at bounding box center [109, 221] width 86 height 86
click at [350, 167] on input "a. 8" at bounding box center [350, 165] width 1 height 3
radio input "true"
click at [324, 300] on button "Next" at bounding box center [349, 298] width 133 height 33
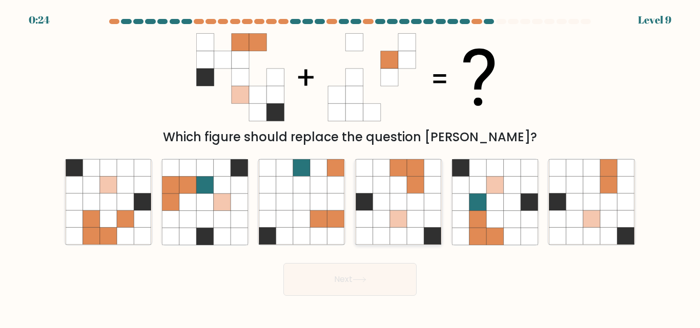
click at [429, 211] on icon at bounding box center [432, 202] width 17 height 17
click at [350, 167] on input "d." at bounding box center [350, 165] width 1 height 3
radio input "true"
click at [358, 286] on button "Next" at bounding box center [349, 279] width 133 height 33
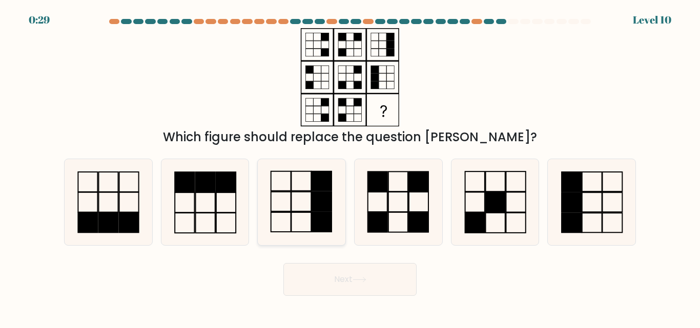
click at [300, 215] on icon at bounding box center [302, 202] width 86 height 86
click at [350, 167] on input "c." at bounding box center [350, 165] width 1 height 3
radio input "true"
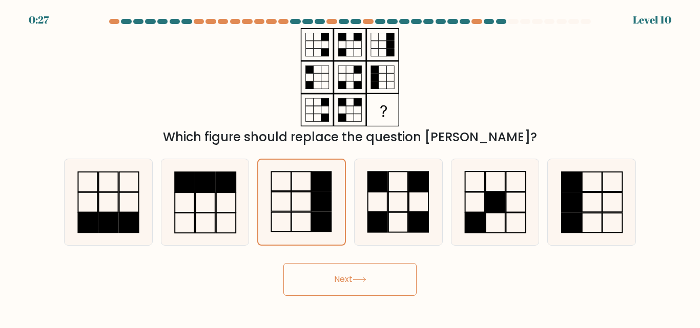
click at [381, 276] on button "Next" at bounding box center [349, 279] width 133 height 33
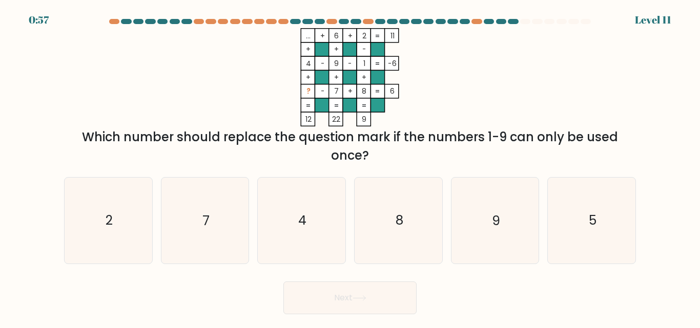
click at [306, 37] on tspan "..." at bounding box center [308, 36] width 5 height 10
click at [593, 233] on icon "5" at bounding box center [592, 221] width 86 height 86
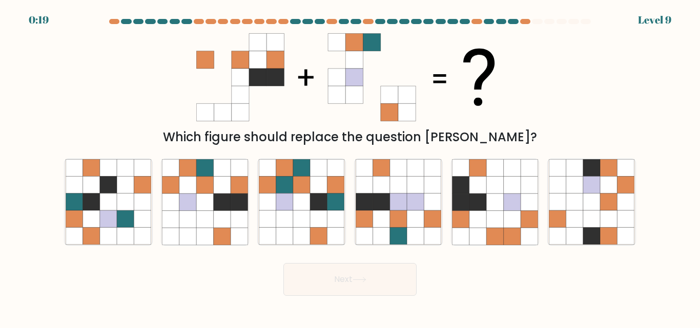
drag, startPoint x: 202, startPoint y: 227, endPoint x: 221, endPoint y: 250, distance: 29.8
click at [204, 229] on icon at bounding box center [205, 202] width 86 height 86
click at [350, 167] on input "b." at bounding box center [350, 165] width 1 height 3
radio input "true"
click at [348, 295] on button "Next" at bounding box center [349, 279] width 133 height 33
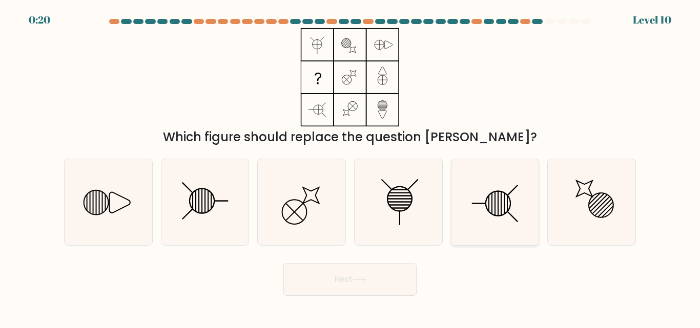
click at [480, 220] on icon at bounding box center [495, 202] width 86 height 86
click at [350, 167] on input "e." at bounding box center [350, 165] width 1 height 3
radio input "true"
click at [207, 227] on icon at bounding box center [205, 202] width 86 height 86
click at [350, 167] on input "b." at bounding box center [350, 165] width 1 height 3
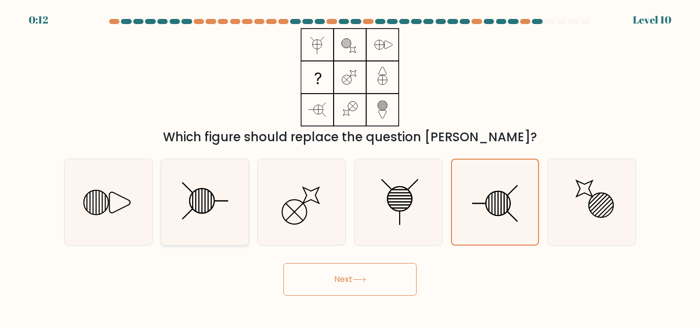
radio input "true"
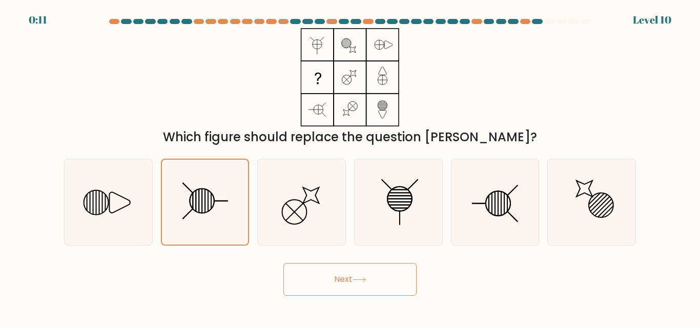
click at [358, 285] on button "Next" at bounding box center [349, 279] width 133 height 33
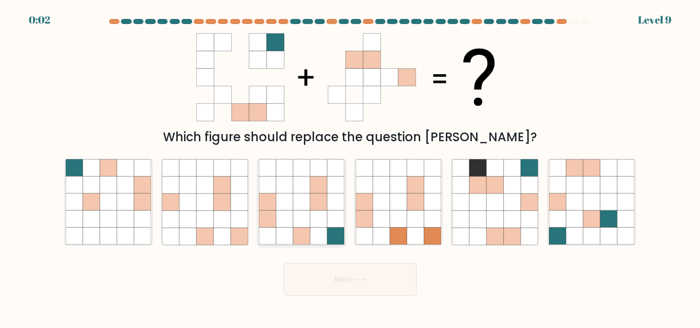
click at [293, 205] on icon at bounding box center [301, 202] width 17 height 17
click at [350, 167] on input "c." at bounding box center [350, 165] width 1 height 3
radio input "true"
click at [388, 281] on button "Next" at bounding box center [349, 279] width 133 height 33
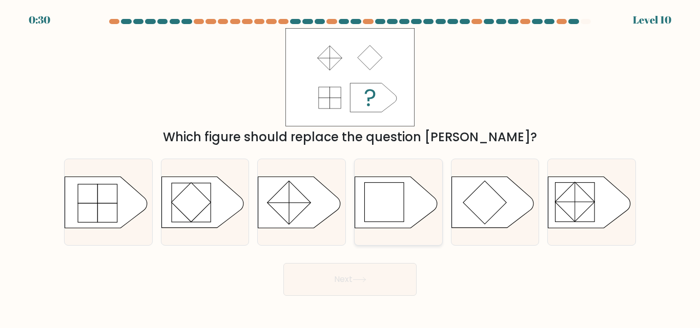
click at [380, 200] on rect at bounding box center [383, 201] width 39 height 39
click at [350, 167] on input "d." at bounding box center [350, 165] width 1 height 3
radio input "true"
click at [353, 281] on button "Next" at bounding box center [349, 279] width 133 height 33
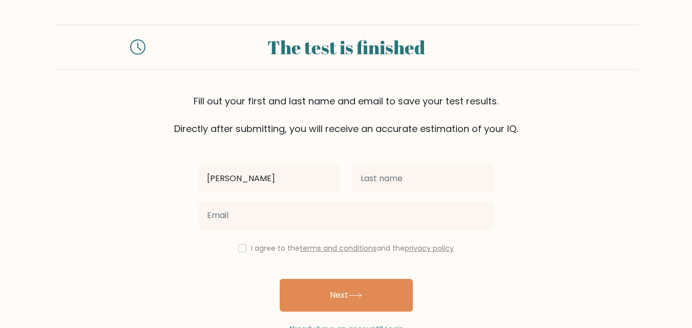
type input "[PERSON_NAME]"
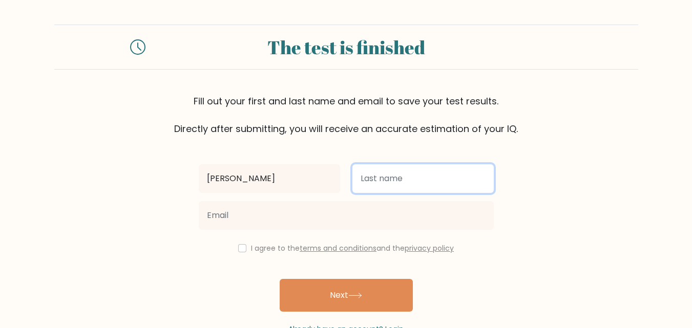
click at [382, 181] on input "text" at bounding box center [422, 178] width 141 height 29
type input "Elle"
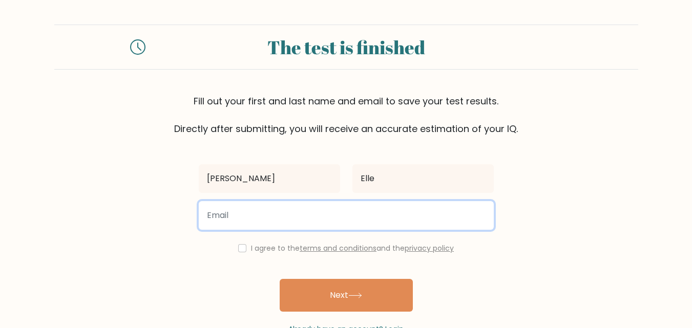
click at [228, 220] on input "email" at bounding box center [346, 215] width 295 height 29
type input "[EMAIL_ADDRESS][DOMAIN_NAME]"
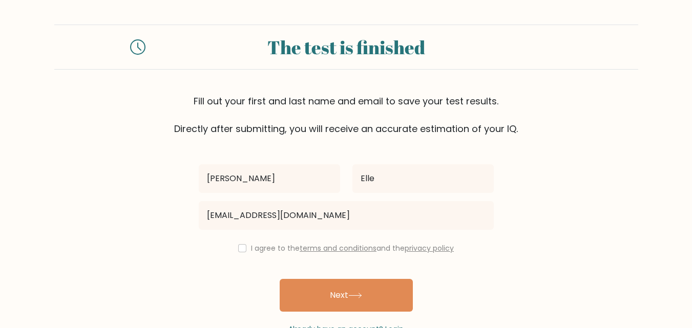
click at [243, 253] on div "I agree to the terms and conditions and the privacy policy" at bounding box center [346, 248] width 307 height 12
click at [239, 247] on input "checkbox" at bounding box center [242, 248] width 8 height 8
checkbox input "true"
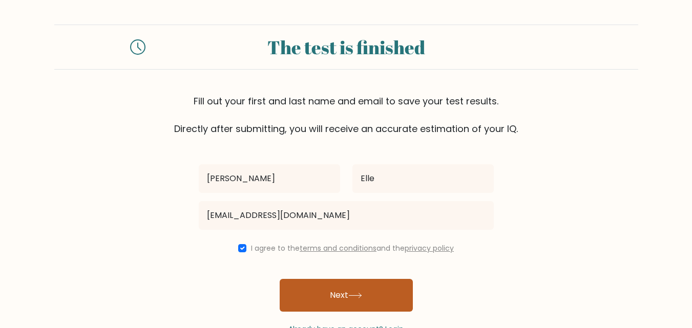
click at [346, 297] on button "Next" at bounding box center [346, 295] width 133 height 33
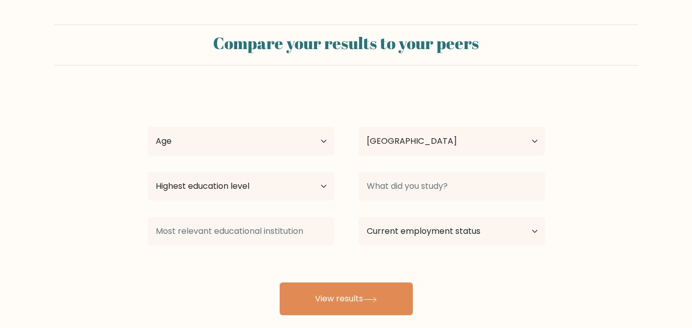
select select "PH"
click at [323, 142] on select "Age Under [DEMOGRAPHIC_DATA] [DEMOGRAPHIC_DATA] [DEMOGRAPHIC_DATA] [DEMOGRAPHIC…" at bounding box center [241, 141] width 186 height 29
select select "35_44"
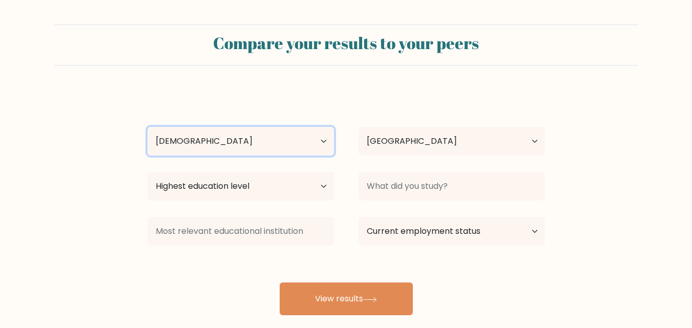
click at [148, 127] on select "Age Under [DEMOGRAPHIC_DATA] [DEMOGRAPHIC_DATA] [DEMOGRAPHIC_DATA] [DEMOGRAPHIC…" at bounding box center [241, 141] width 186 height 29
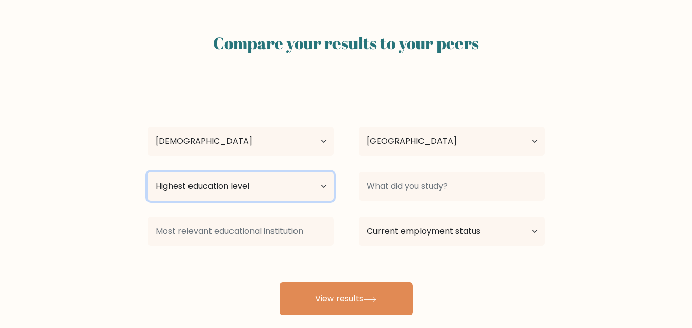
click at [323, 188] on select "Highest education level No schooling Primary Lower Secondary Upper Secondary Oc…" at bounding box center [241, 186] width 186 height 29
select select "upper_secondary"
click at [148, 172] on select "Highest education level No schooling Primary Lower Secondary Upper Secondary Oc…" at bounding box center [241, 186] width 186 height 29
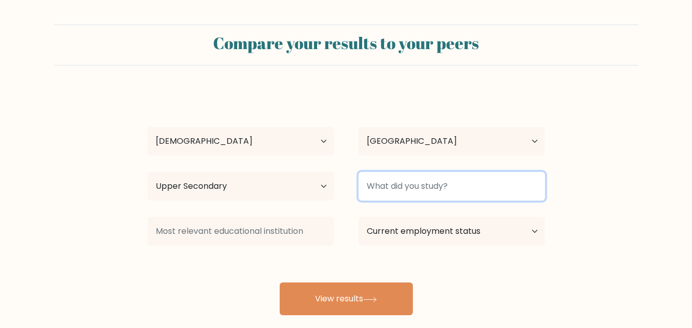
click at [453, 185] on input at bounding box center [452, 186] width 186 height 29
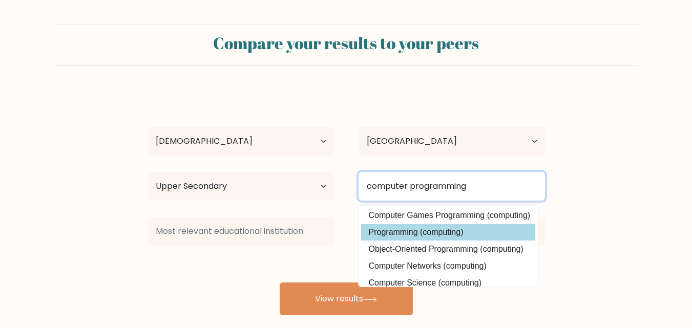
type input "computer programming"
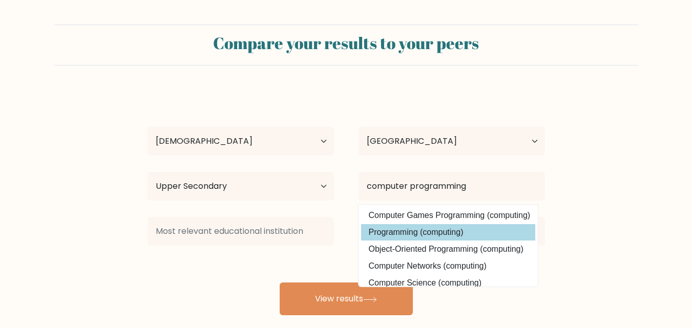
click at [423, 234] on div "Michelle Elle Age Under 18 years old 18-24 years old 25-34 years old 35-44 year…" at bounding box center [346, 202] width 410 height 225
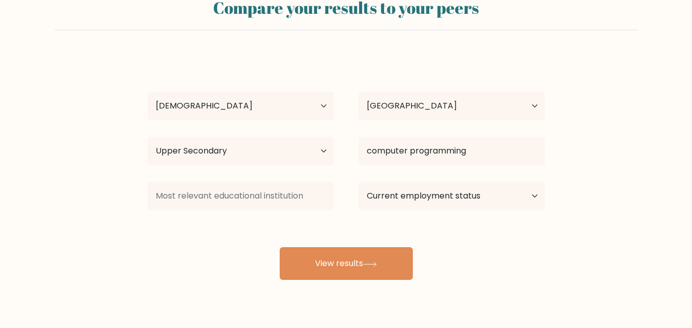
scroll to position [51, 0]
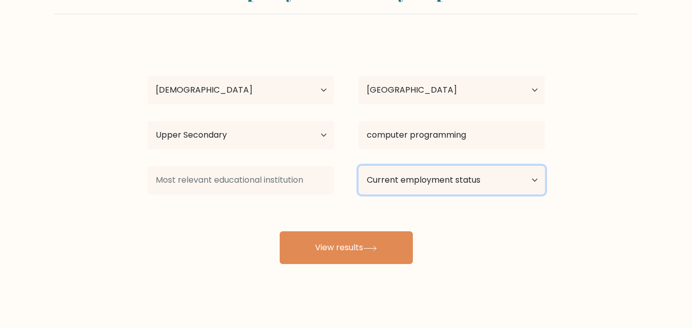
click at [477, 180] on select "Current employment status Employed Student Retired Other / prefer not to answer" at bounding box center [452, 180] width 186 height 29
select select "other"
click at [359, 166] on select "Current employment status Employed Student Retired Other / prefer not to answer" at bounding box center [452, 180] width 186 height 29
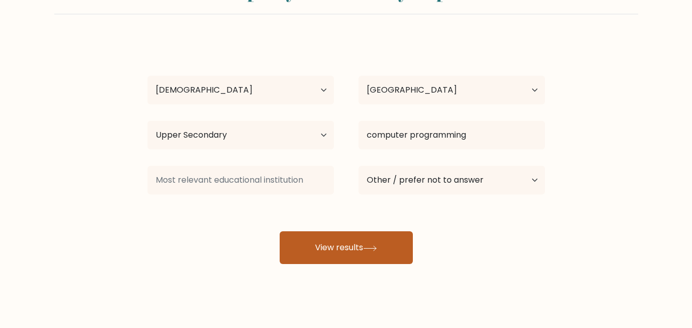
click at [346, 249] on button "View results" at bounding box center [346, 248] width 133 height 33
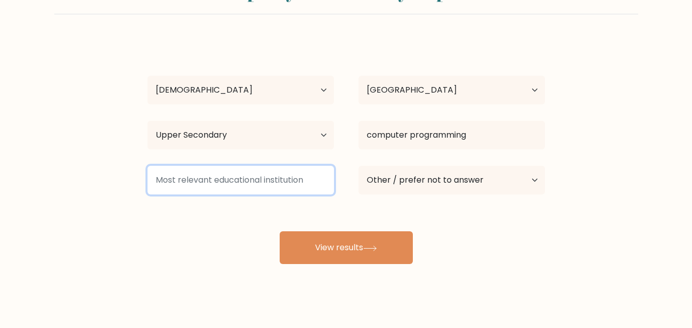
click at [219, 182] on input at bounding box center [241, 180] width 186 height 29
drag, startPoint x: 256, startPoint y: 176, endPoint x: 254, endPoint y: 181, distance: 5.3
click at [254, 181] on input at bounding box center [241, 180] width 186 height 29
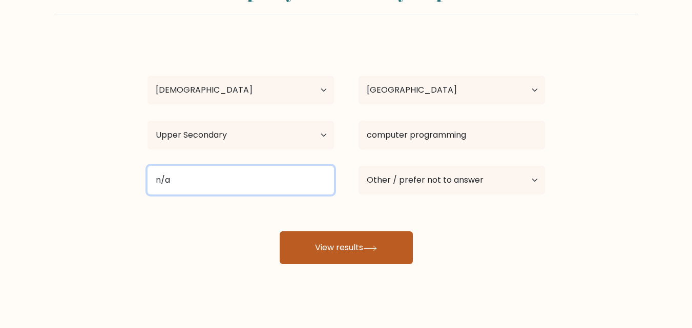
type input "n/a"
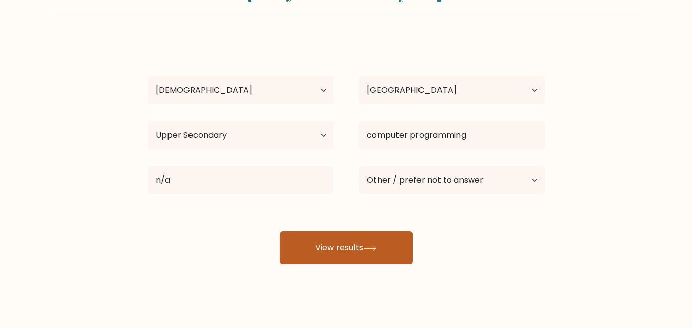
click at [352, 250] on button "View results" at bounding box center [346, 248] width 133 height 33
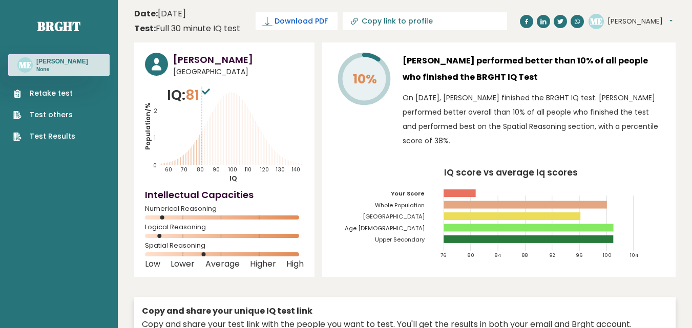
click at [317, 21] on span "Download PDF" at bounding box center [301, 21] width 53 height 11
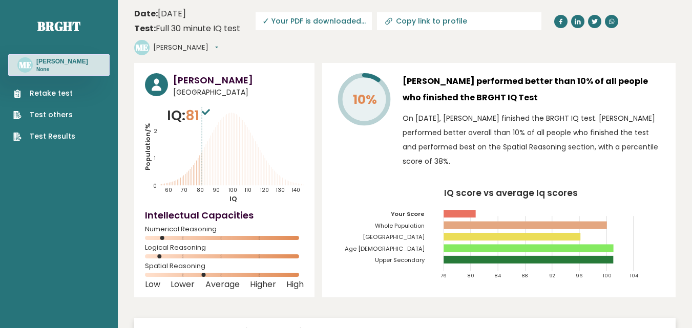
click at [415, 24] on input "Copy link to profile" at bounding box center [465, 21] width 139 height 8
type input "[URL][DOMAIN_NAME][PERSON_NAME]"
